Goal: Browse casually

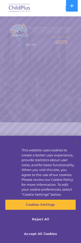
select select "MEDIUM"
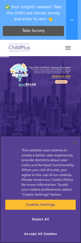
click at [54, 234] on button "Accept All Cookies" at bounding box center [40, 233] width 71 height 11
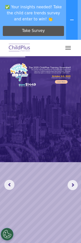
click at [69, 44] on button "button" at bounding box center [67, 48] width 11 height 8
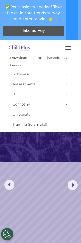
click at [52, 145] on img at bounding box center [40, 109] width 81 height 106
click at [68, 19] on button at bounding box center [72, 20] width 12 height 40
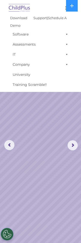
click at [53, 109] on rs-slide "Request a Demo The Future of ChildPlus is Here! Boost your productivity and str…" at bounding box center [40, 145] width 81 height 258
click at [59, 1] on nav "Download Support | Schedule A Demo  MENU MENU Software ChildPlus: The original…" at bounding box center [40, 46] width 81 height 92
click at [19, 5] on img at bounding box center [20, 8] width 24 height 12
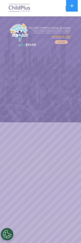
select select "MEDIUM"
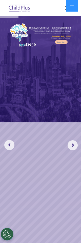
click at [73, 144] on rs-arrow at bounding box center [72, 145] width 10 height 10
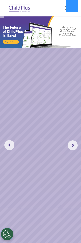
click at [12, 146] on rs-arrow at bounding box center [9, 145] width 10 height 10
